Goal: Task Accomplishment & Management: Complete application form

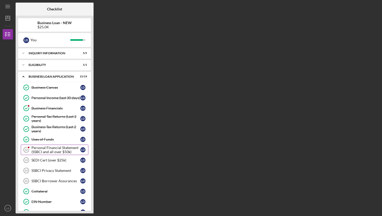
click at [45, 154] on link "Personal Financial Statement (SSBCI and all over $50k) 12 Personal Financial St…" at bounding box center [55, 150] width 68 height 10
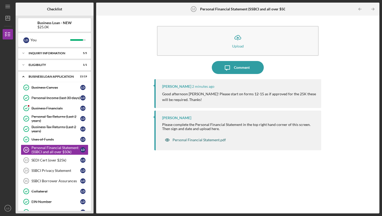
click at [205, 143] on div "Personal Financial Statement.pdf" at bounding box center [195, 140] width 66 height 10
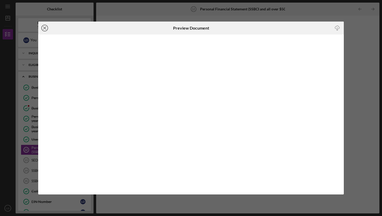
click at [44, 29] on icon "Icon/Close" at bounding box center [44, 28] width 13 height 13
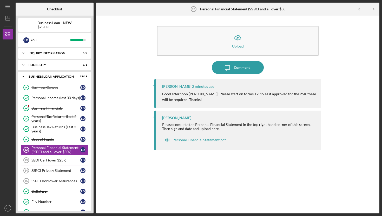
click at [39, 165] on link "SEDI Cert (over $25k) 13 SEDI Cert (over $25k) [PERSON_NAME]" at bounding box center [55, 160] width 68 height 10
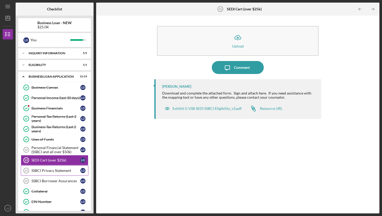
click at [40, 170] on div "SSBCI Privacy Statement" at bounding box center [55, 171] width 49 height 4
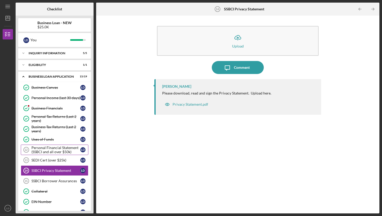
click at [46, 149] on div "Personal Financial Statement (SSBCI and all over $50k)" at bounding box center [55, 150] width 49 height 8
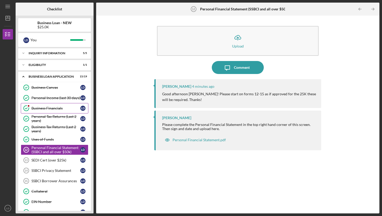
click at [55, 107] on div "Business Financials" at bounding box center [55, 108] width 49 height 4
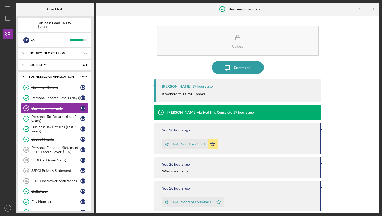
click at [36, 151] on div "Personal Financial Statement (SSBCI and all over $50k)" at bounding box center [55, 150] width 49 height 8
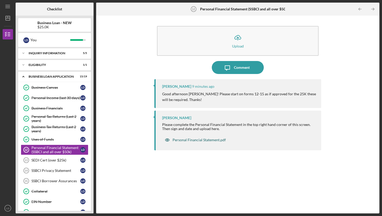
click at [208, 143] on div "Personal Financial Statement.pdf" at bounding box center [195, 140] width 66 height 10
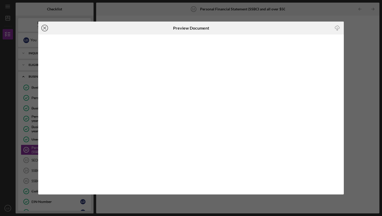
click at [45, 27] on icon "Icon/Close" at bounding box center [44, 28] width 13 height 13
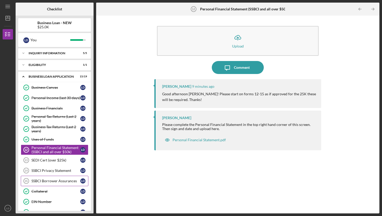
click at [63, 179] on div "SSBCI Borrower Assurances" at bounding box center [55, 181] width 49 height 4
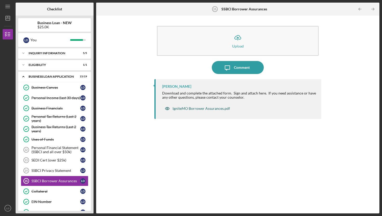
click at [214, 109] on div "IgniteMO Borrower Assurances.pdf" at bounding box center [201, 109] width 57 height 4
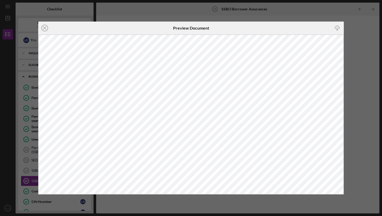
click at [336, 29] on icon "Icon/Download" at bounding box center [338, 28] width 12 height 12
click at [50, 32] on icon "Icon/Close" at bounding box center [44, 28] width 13 height 13
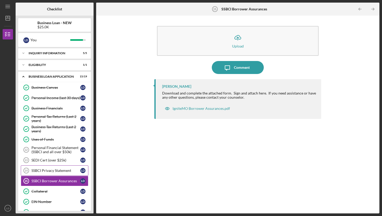
click at [48, 172] on div "SSBCI Privacy Statement" at bounding box center [55, 171] width 49 height 4
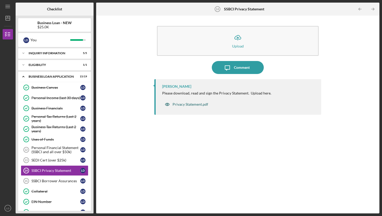
click at [198, 106] on div "Privacy Statement.pdf" at bounding box center [191, 104] width 36 height 4
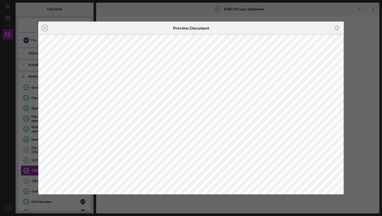
click at [42, 28] on circle at bounding box center [45, 28] width 6 height 6
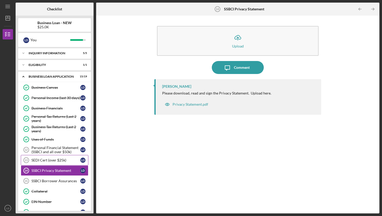
click at [47, 157] on link "SEDI Cert (over $25k) 13 SEDI Cert (over $25k) [PERSON_NAME]" at bounding box center [55, 160] width 68 height 10
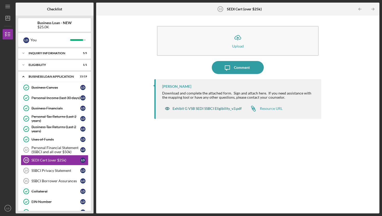
click at [226, 109] on div "Exhibit G VSB SEDI SSBCI Eligibility_v3.pdf" at bounding box center [207, 109] width 69 height 4
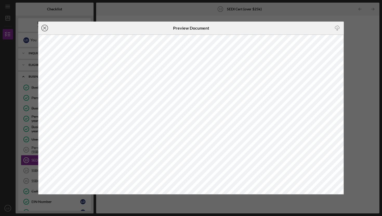
click at [45, 27] on icon "Icon/Close" at bounding box center [44, 28] width 13 height 13
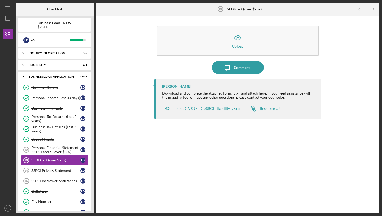
click at [58, 182] on div "SSBCI Borrower Assurances" at bounding box center [55, 181] width 49 height 4
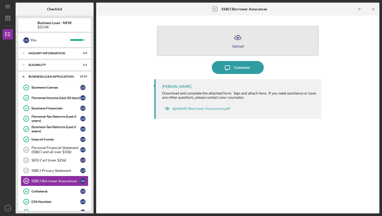
click at [255, 41] on button "Icon/Upload Upload" at bounding box center [238, 41] width 162 height 30
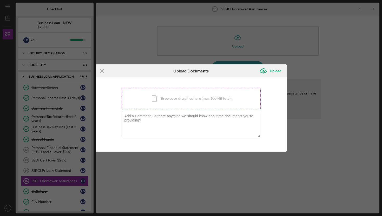
click at [183, 94] on div "Icon/Document Browse or drag files here (max 100MB total) Tap to choose files o…" at bounding box center [191, 98] width 139 height 21
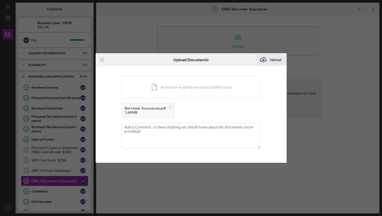
click at [274, 56] on div "Upload" at bounding box center [276, 60] width 12 height 10
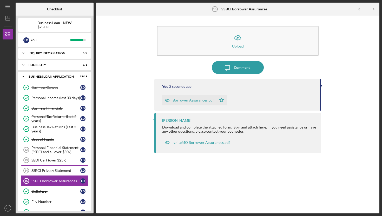
click at [43, 169] on link "SSBCI Privacy Statement 14 SSBCI Privacy Statement [PERSON_NAME]" at bounding box center [55, 171] width 68 height 10
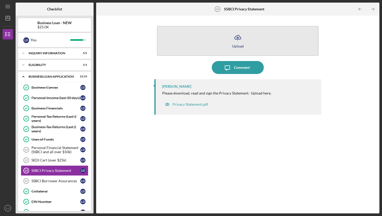
click at [229, 40] on button "Icon/Upload Upload" at bounding box center [238, 41] width 162 height 30
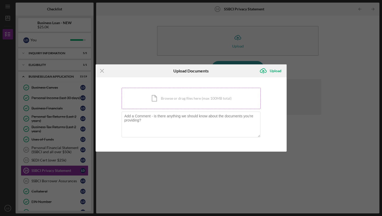
click at [184, 95] on div "Icon/Document Browse or drag files here (max 100MB total) Tap to choose files o…" at bounding box center [191, 98] width 139 height 21
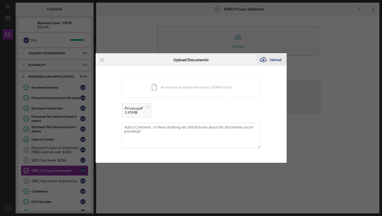
click at [274, 60] on div "Upload" at bounding box center [276, 60] width 12 height 10
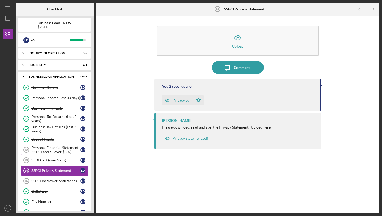
click at [52, 153] on div "Personal Financial Statement (SSBCI and all over $50k)" at bounding box center [55, 150] width 49 height 8
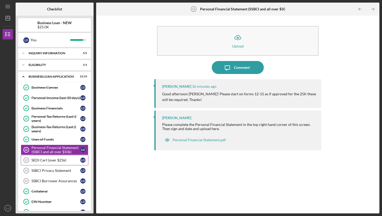
click at [40, 162] on div "SEDI Cert (over $25k)" at bounding box center [55, 160] width 49 height 4
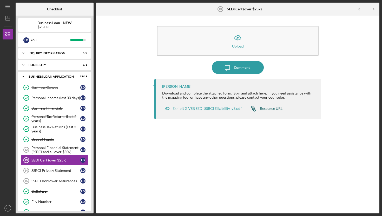
click at [270, 111] on div "Resource URL" at bounding box center [271, 109] width 23 height 4
click at [57, 175] on link "SSBCI Privacy Statement 14 SSBCI Privacy Statement [PERSON_NAME]" at bounding box center [55, 171] width 68 height 10
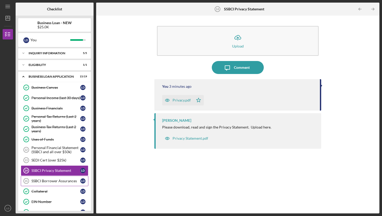
click at [56, 179] on div "SSBCI Borrower Assurances" at bounding box center [55, 181] width 49 height 4
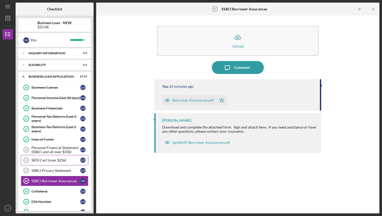
click at [55, 160] on div "SEDI Cert (over $25k)" at bounding box center [55, 160] width 49 height 4
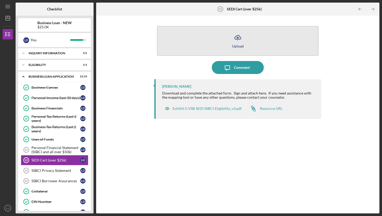
click at [231, 44] on button "Icon/Upload Upload" at bounding box center [238, 41] width 162 height 30
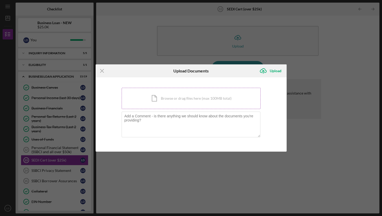
click at [172, 101] on div "Icon/Document Browse or drag files here (max 100MB total) Tap to choose files o…" at bounding box center [191, 98] width 139 height 21
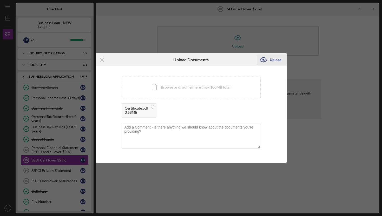
click at [279, 62] on div "Upload" at bounding box center [276, 60] width 12 height 10
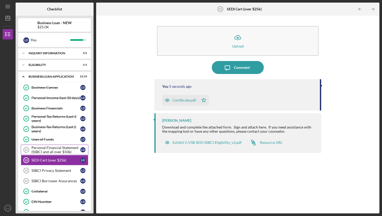
click at [56, 154] on div "Personal Financial Statement (SSBCI and all over $50k)" at bounding box center [55, 150] width 49 height 8
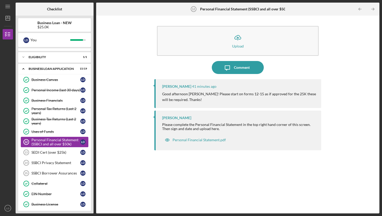
scroll to position [12, 0]
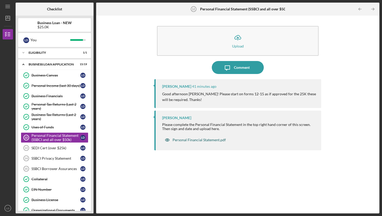
click at [216, 139] on div "Personal Financial Statement.pdf" at bounding box center [199, 140] width 53 height 4
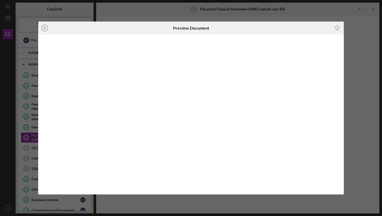
click at [339, 28] on icon "button" at bounding box center [337, 27] width 4 height 3
click at [45, 29] on icon "Icon/Close" at bounding box center [44, 28] width 13 height 13
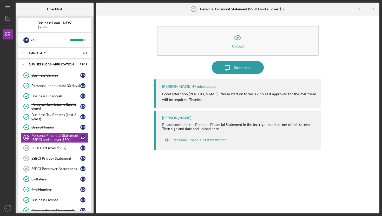
click at [51, 179] on div "Collateral" at bounding box center [55, 179] width 49 height 4
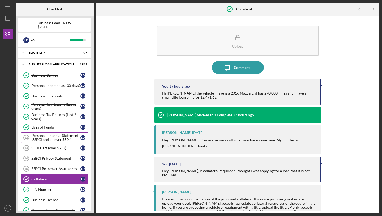
click at [48, 137] on div "Personal Financial Statement (SSBCI and all over $50k)" at bounding box center [55, 138] width 49 height 8
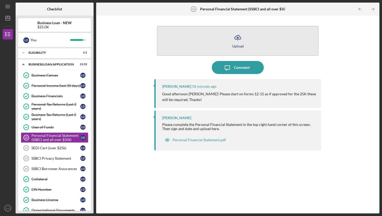
click at [235, 44] on div "Upload" at bounding box center [238, 46] width 12 height 4
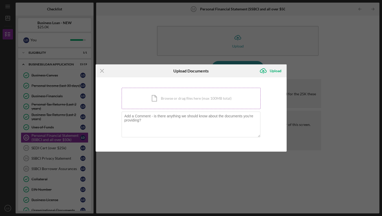
click at [177, 104] on div "Icon/Document Browse or drag files here (max 100MB total) Tap to choose files o…" at bounding box center [191, 98] width 139 height 21
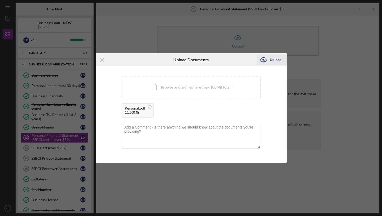
click at [278, 59] on div "Upload" at bounding box center [276, 60] width 12 height 10
